Goal: Find contact information: Find contact information

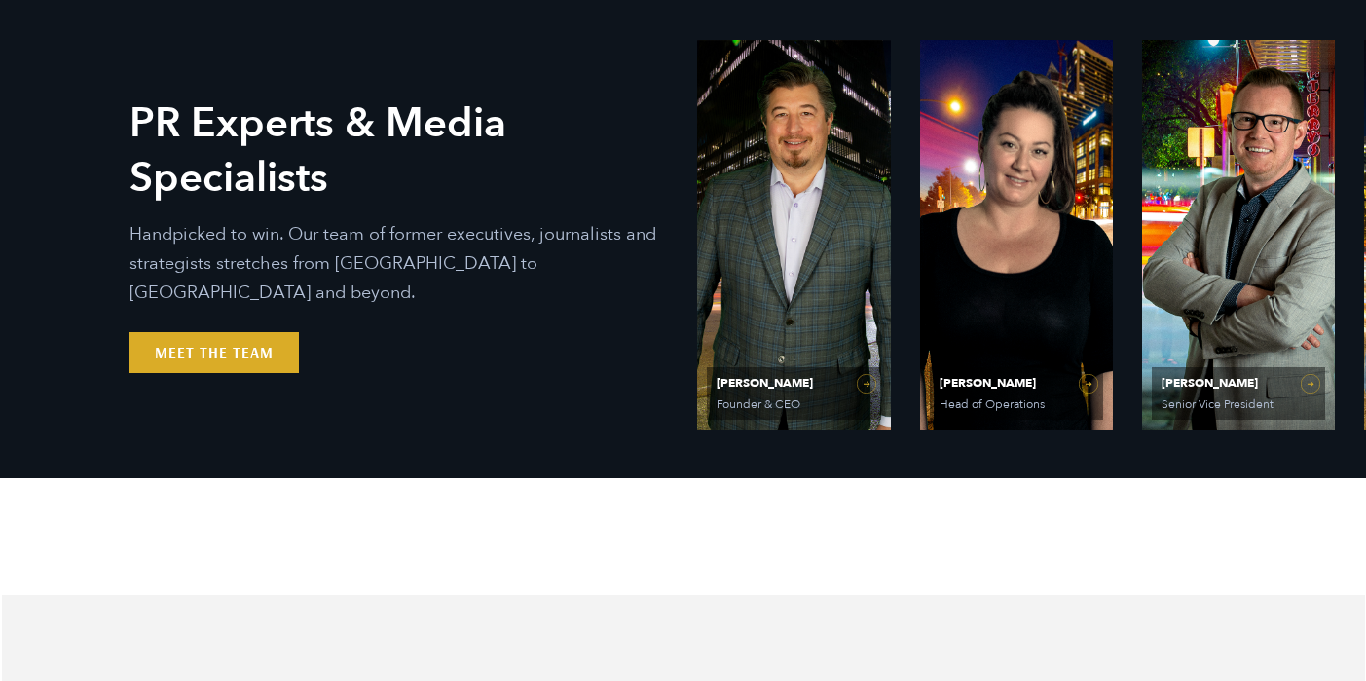
scroll to position [854, 0]
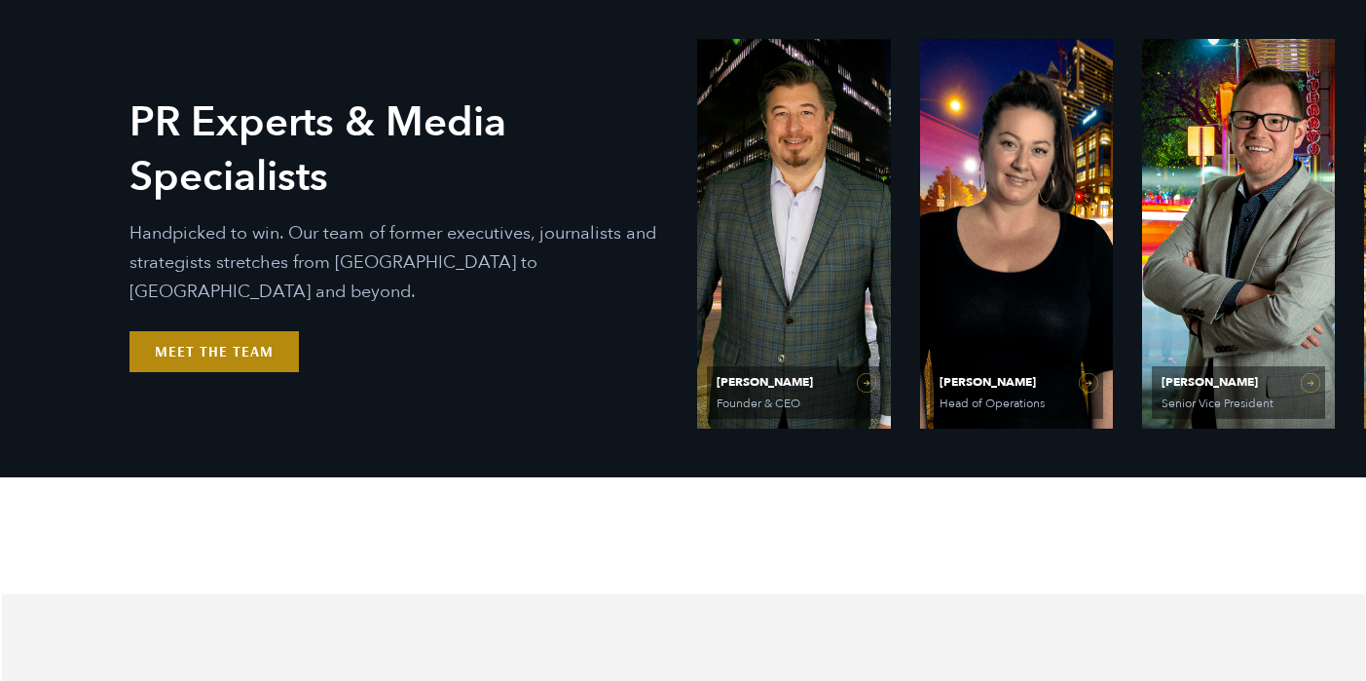
click at [190, 336] on link "Meet the Team" at bounding box center [214, 351] width 169 height 41
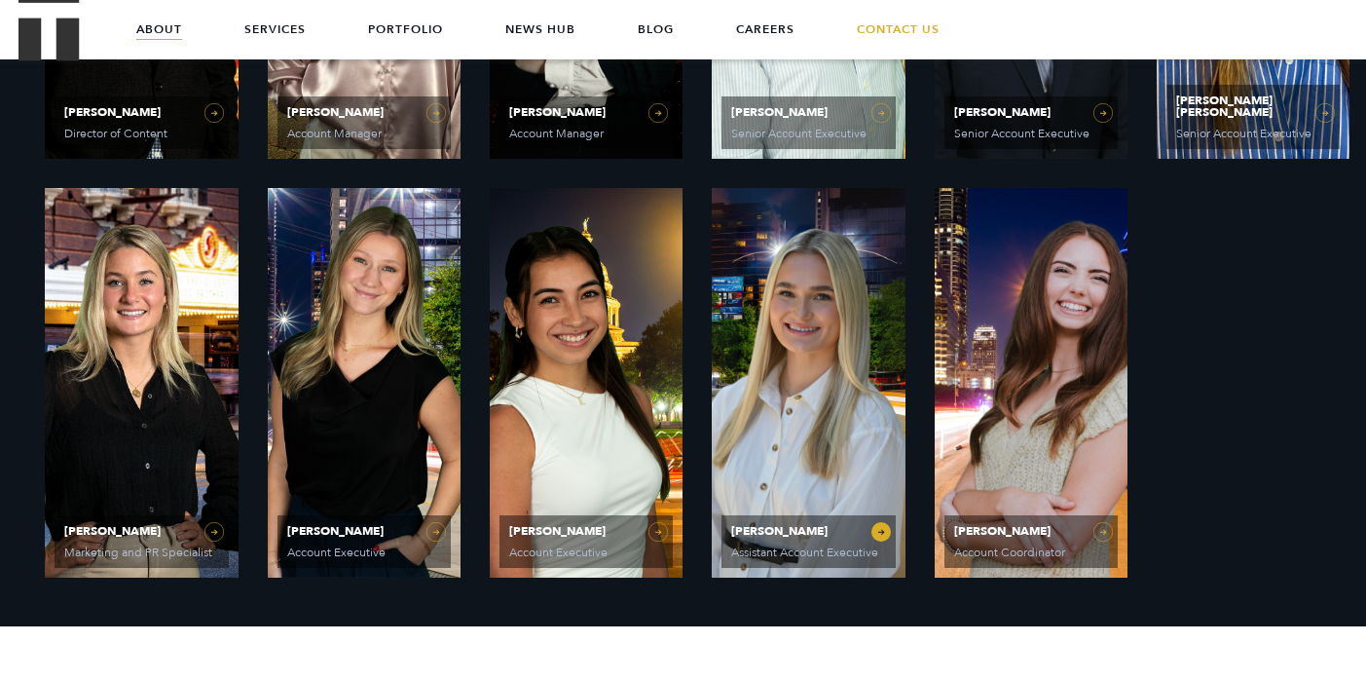
scroll to position [1544, 0]
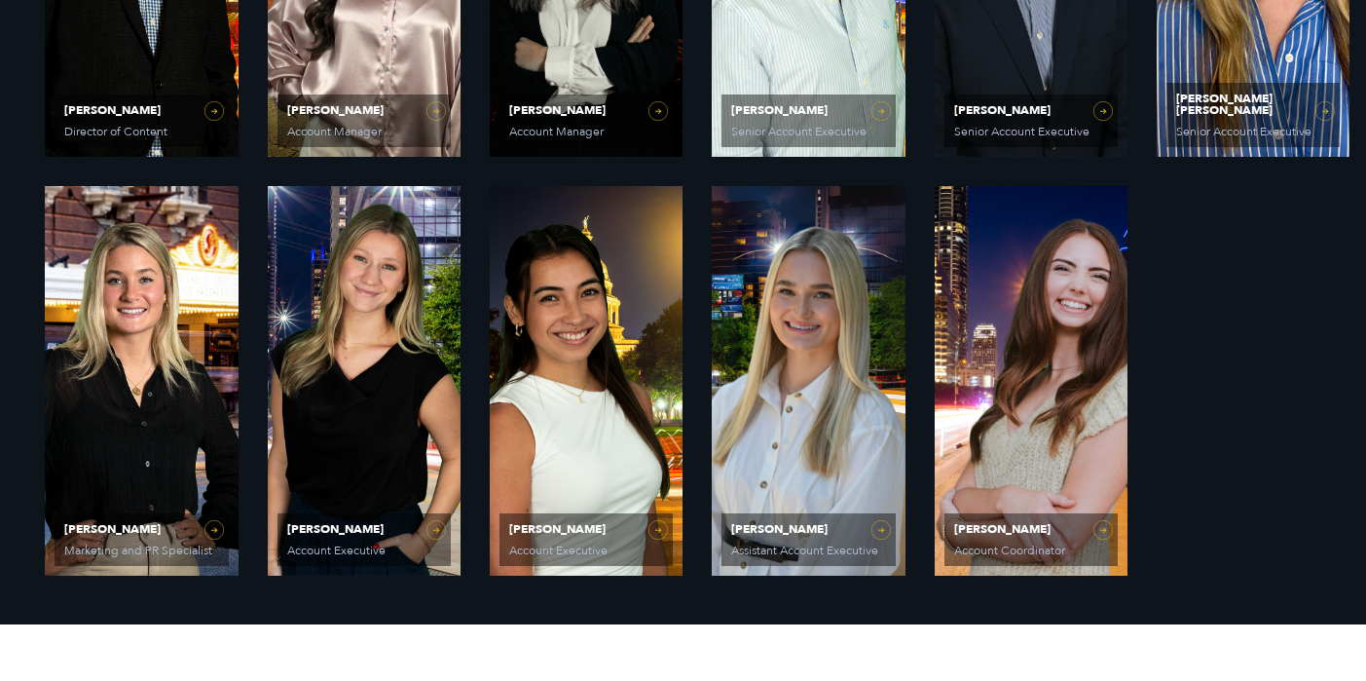
click at [1073, 530] on span "[PERSON_NAME]" at bounding box center [1031, 529] width 154 height 12
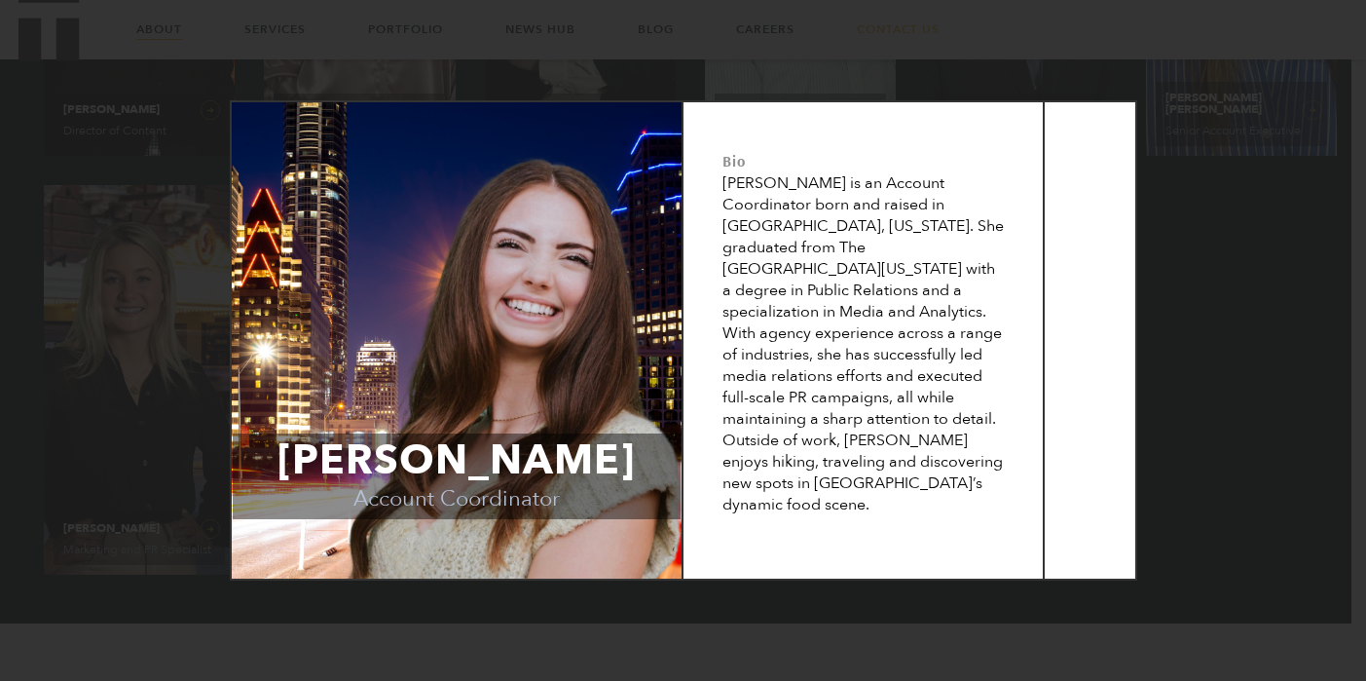
scroll to position [1577, 0]
click at [495, 462] on span "[PERSON_NAME]" at bounding box center [457, 460] width 448 height 55
click at [703, 622] on div "[PERSON_NAME] Account Coordinator Bio [PERSON_NAME] is an Account Coordinator b…" at bounding box center [683, 340] width 1366 height 681
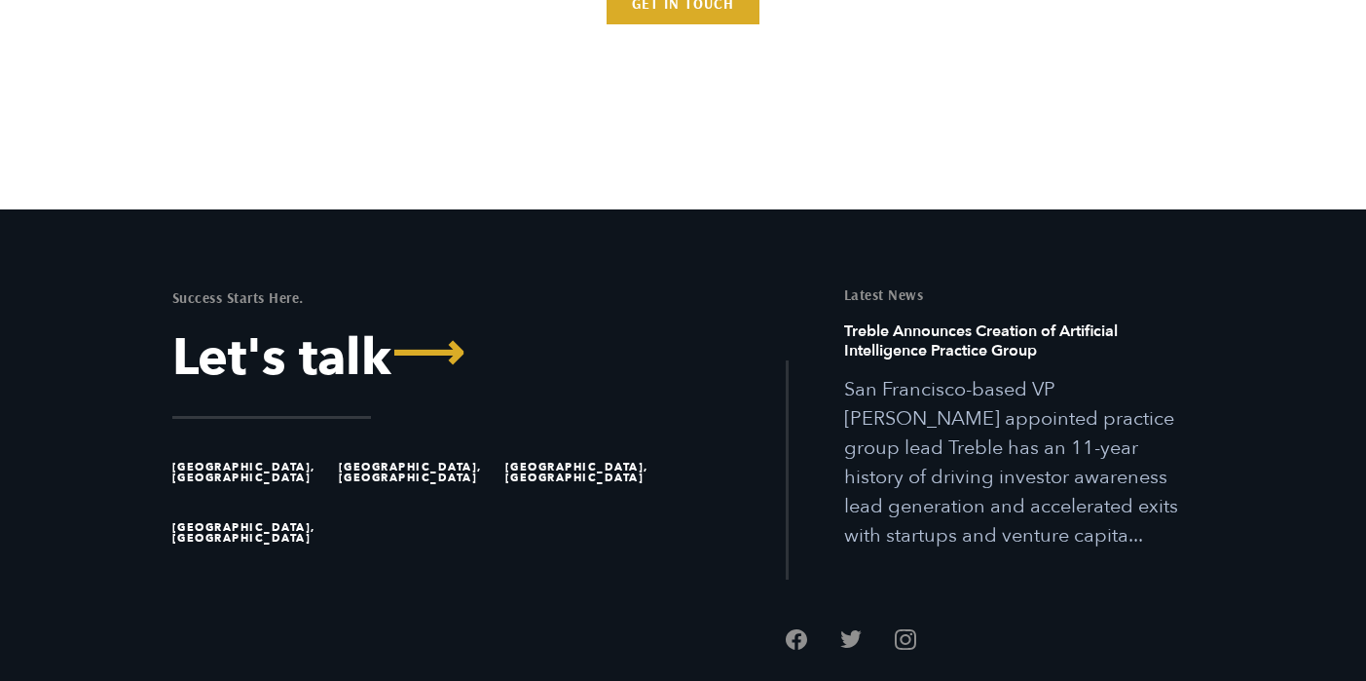
scroll to position [6026, 0]
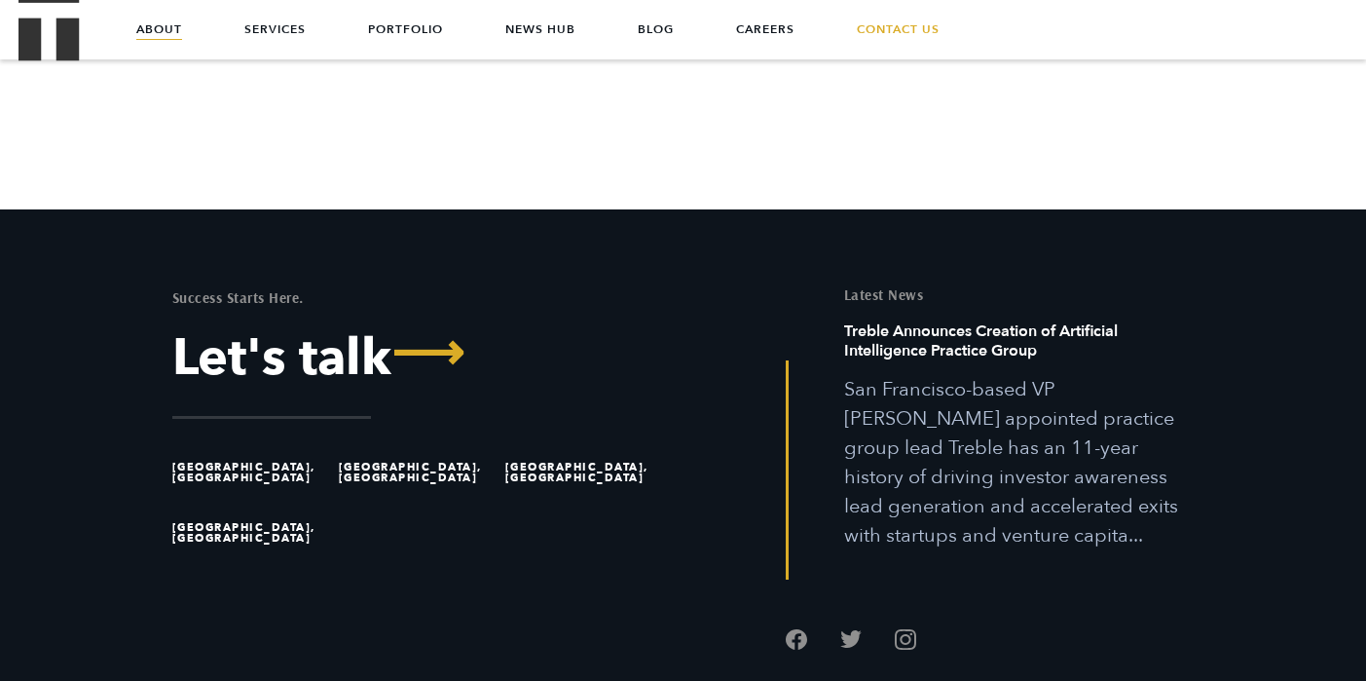
click at [724, 24] on link "Get In Touch" at bounding box center [683, 3] width 153 height 41
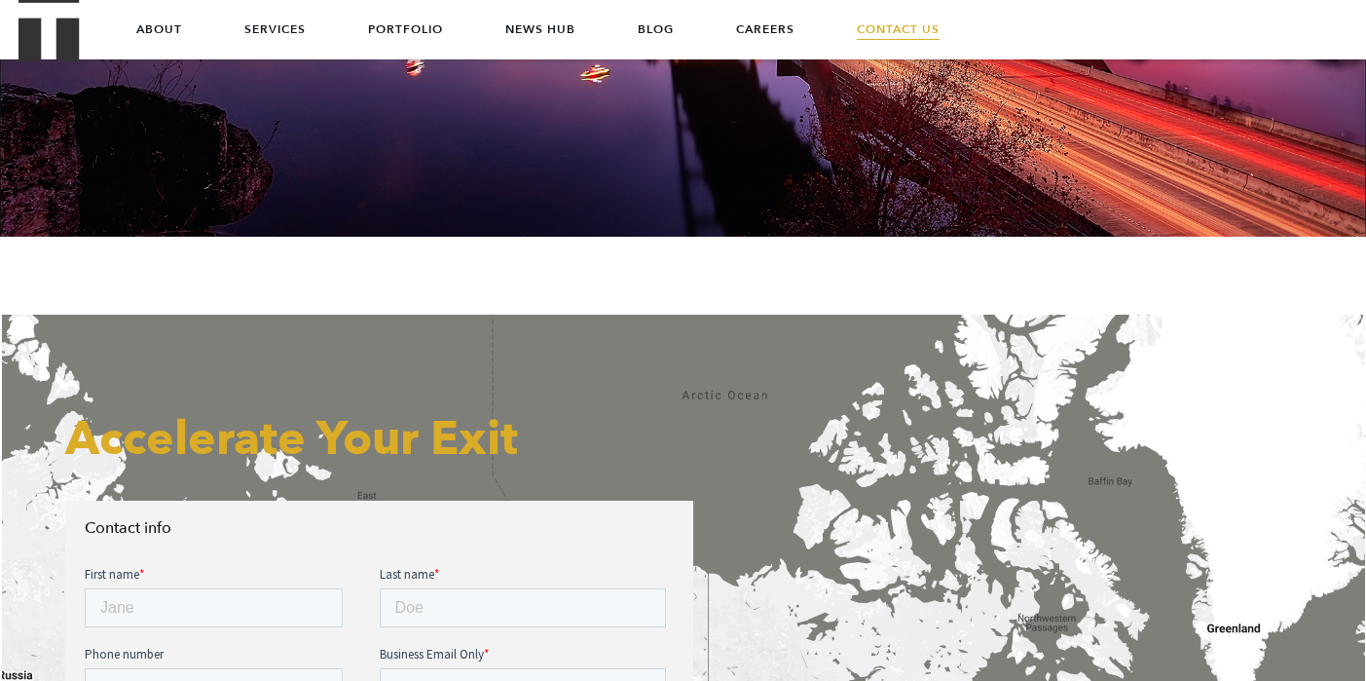
scroll to position [156, 0]
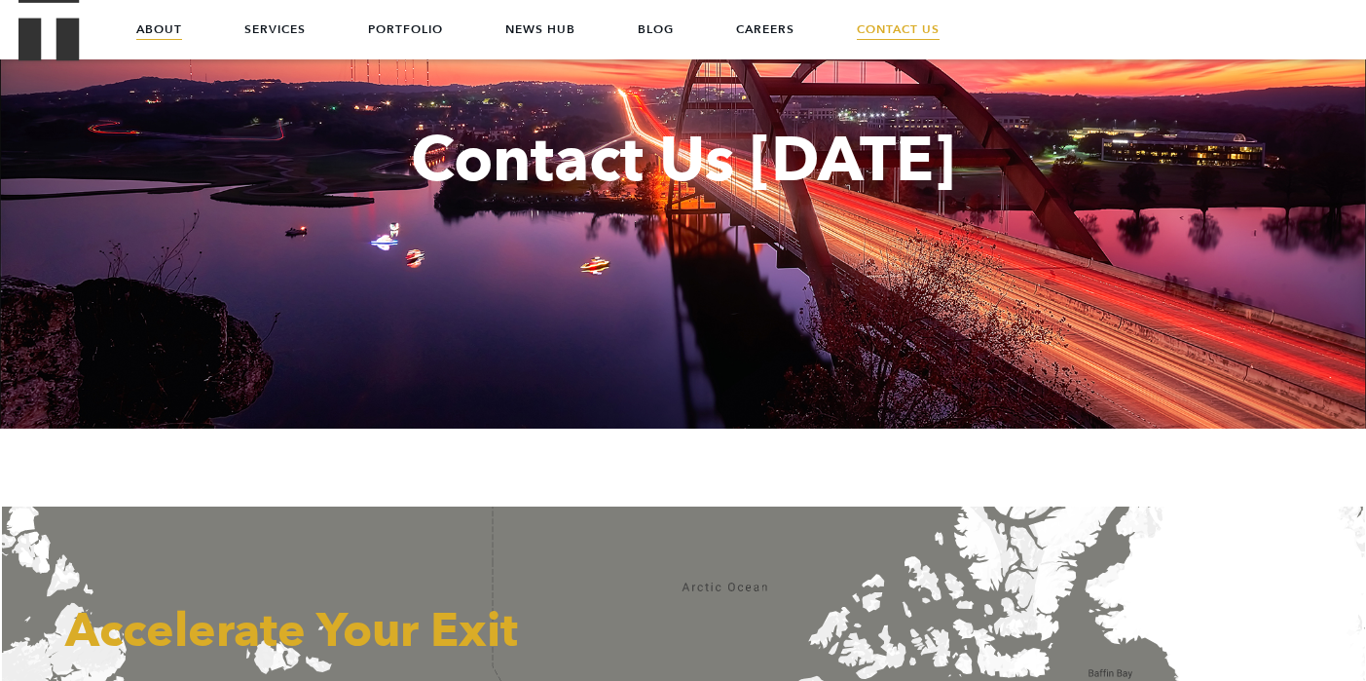
click at [152, 31] on link "About" at bounding box center [159, 29] width 46 height 58
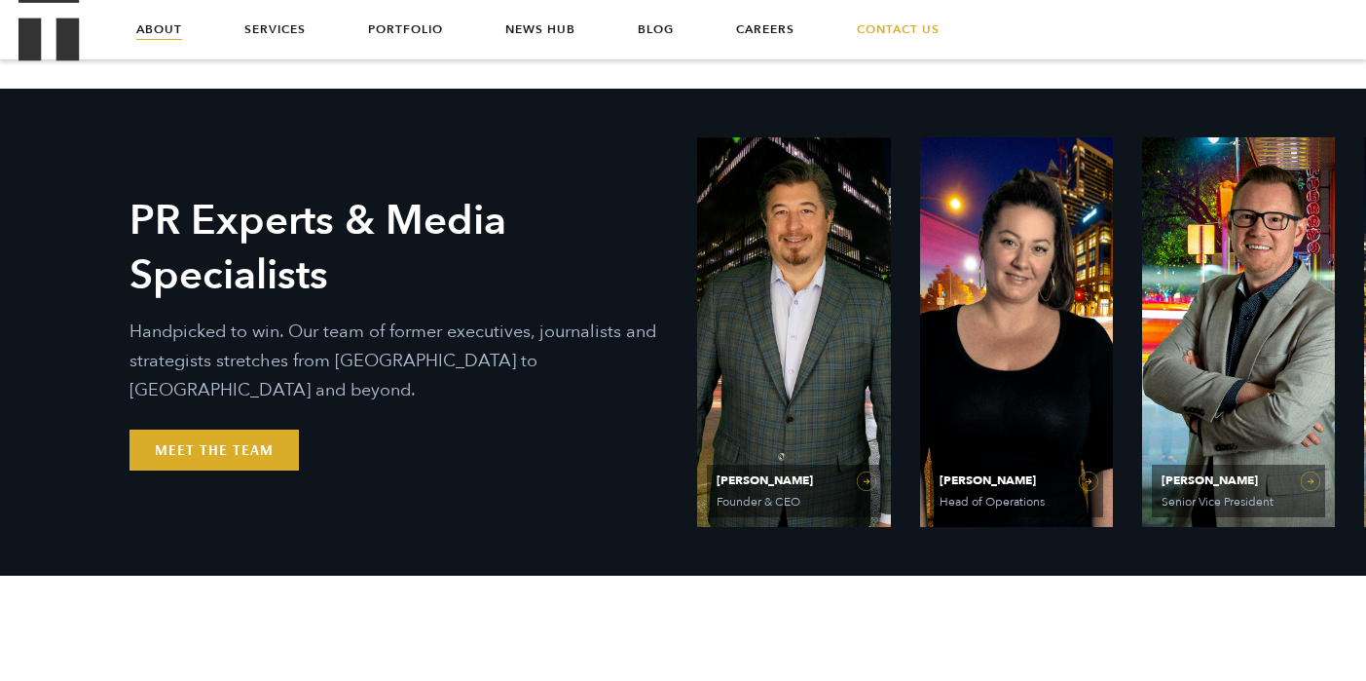
scroll to position [752, 0]
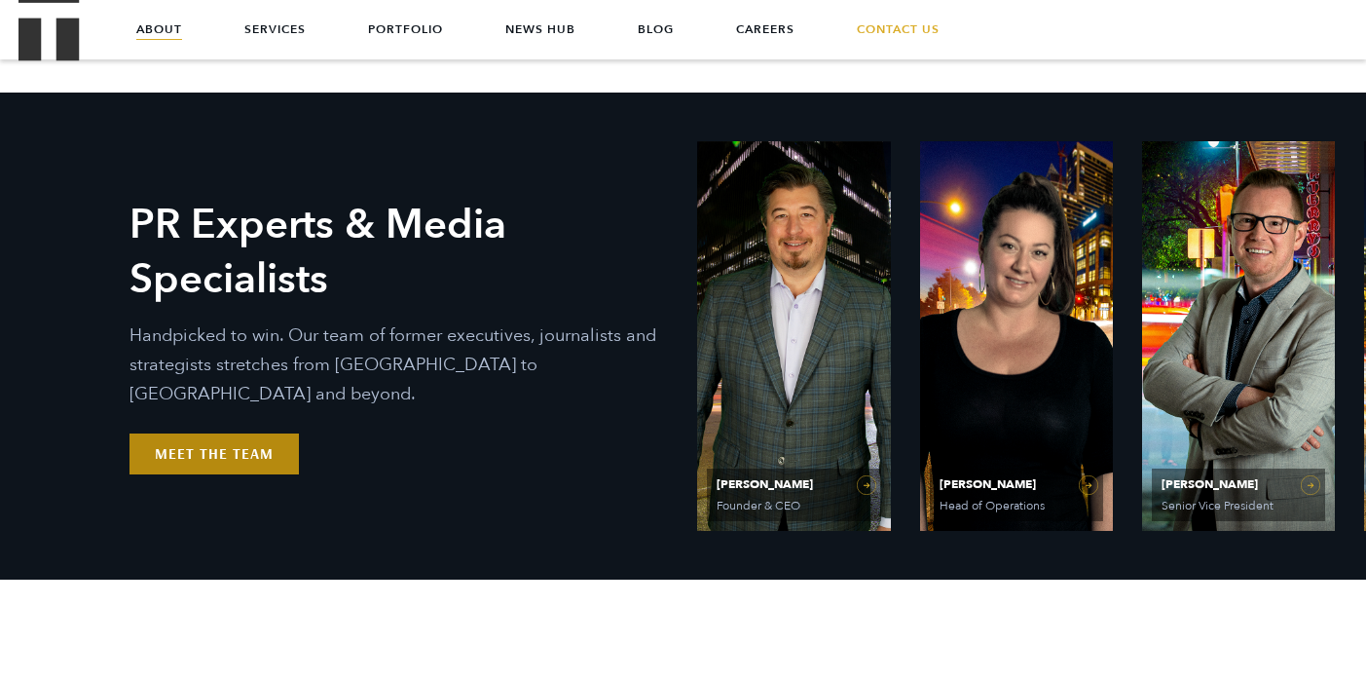
click at [176, 437] on link "Meet the Team" at bounding box center [214, 453] width 169 height 41
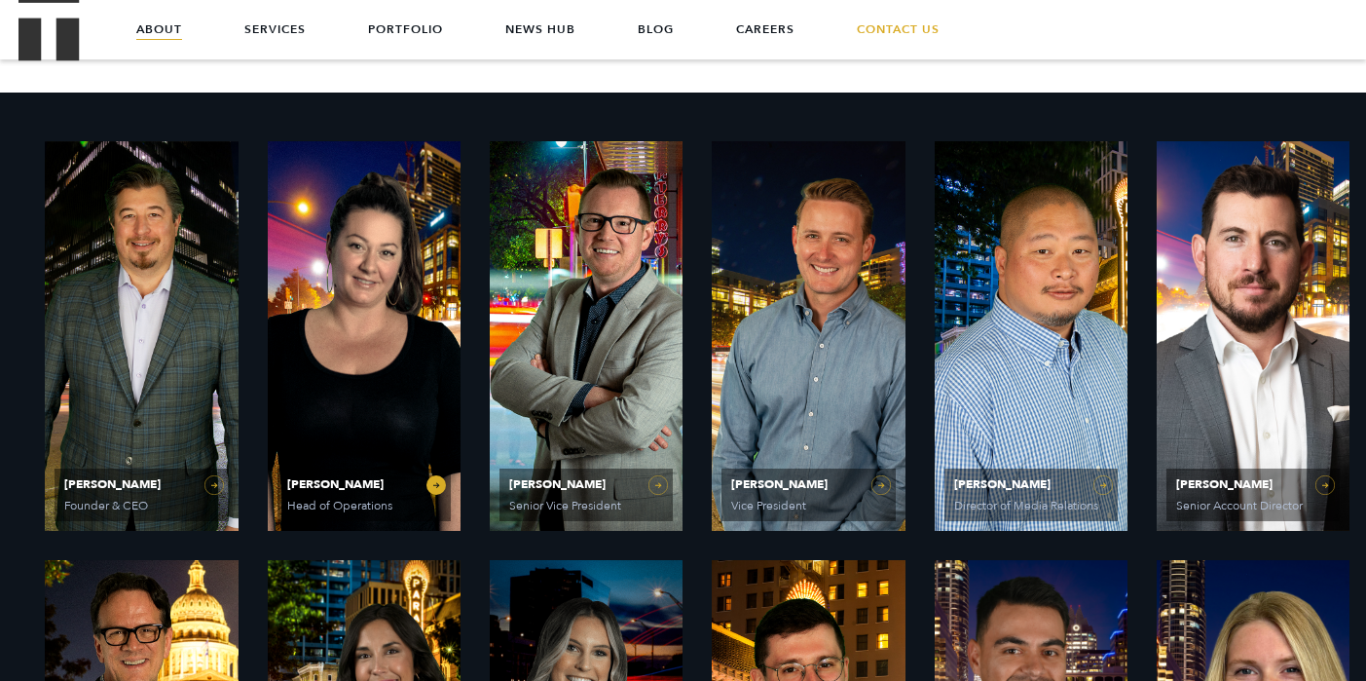
click at [317, 483] on span "[PERSON_NAME]" at bounding box center [364, 484] width 154 height 12
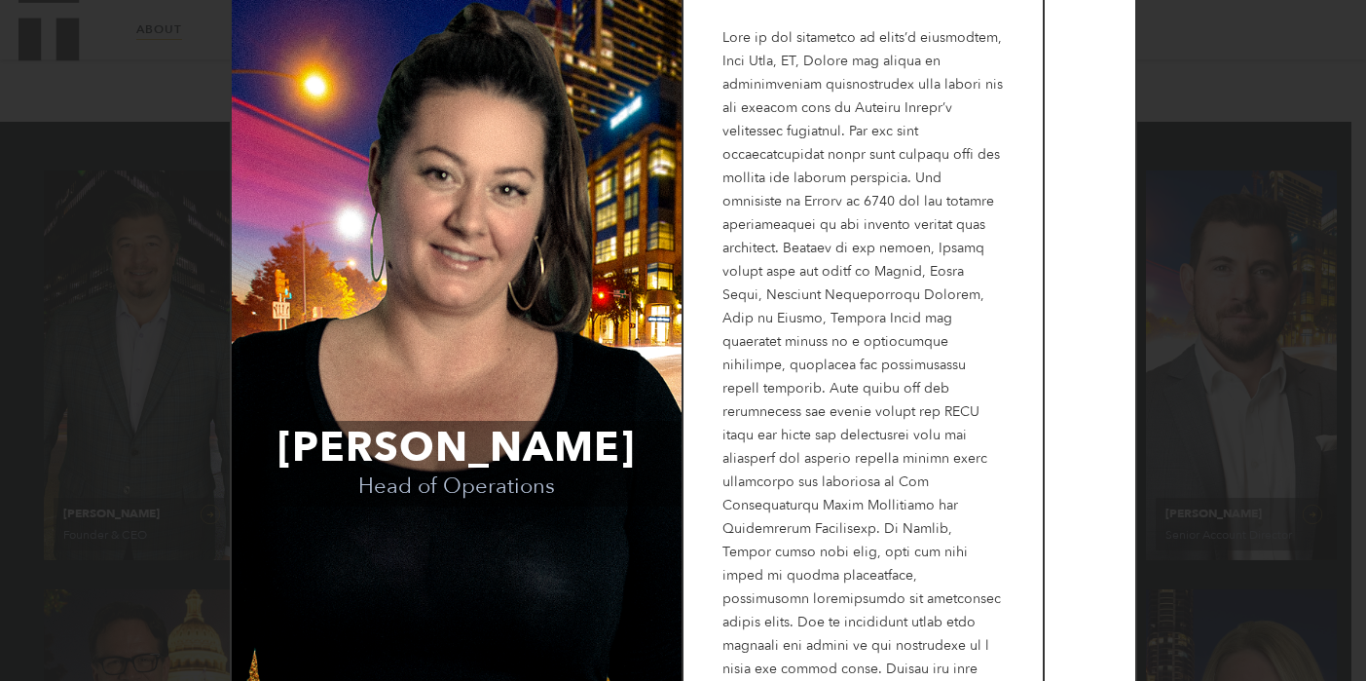
scroll to position [68, 0]
